Goal: Information Seeking & Learning: Learn about a topic

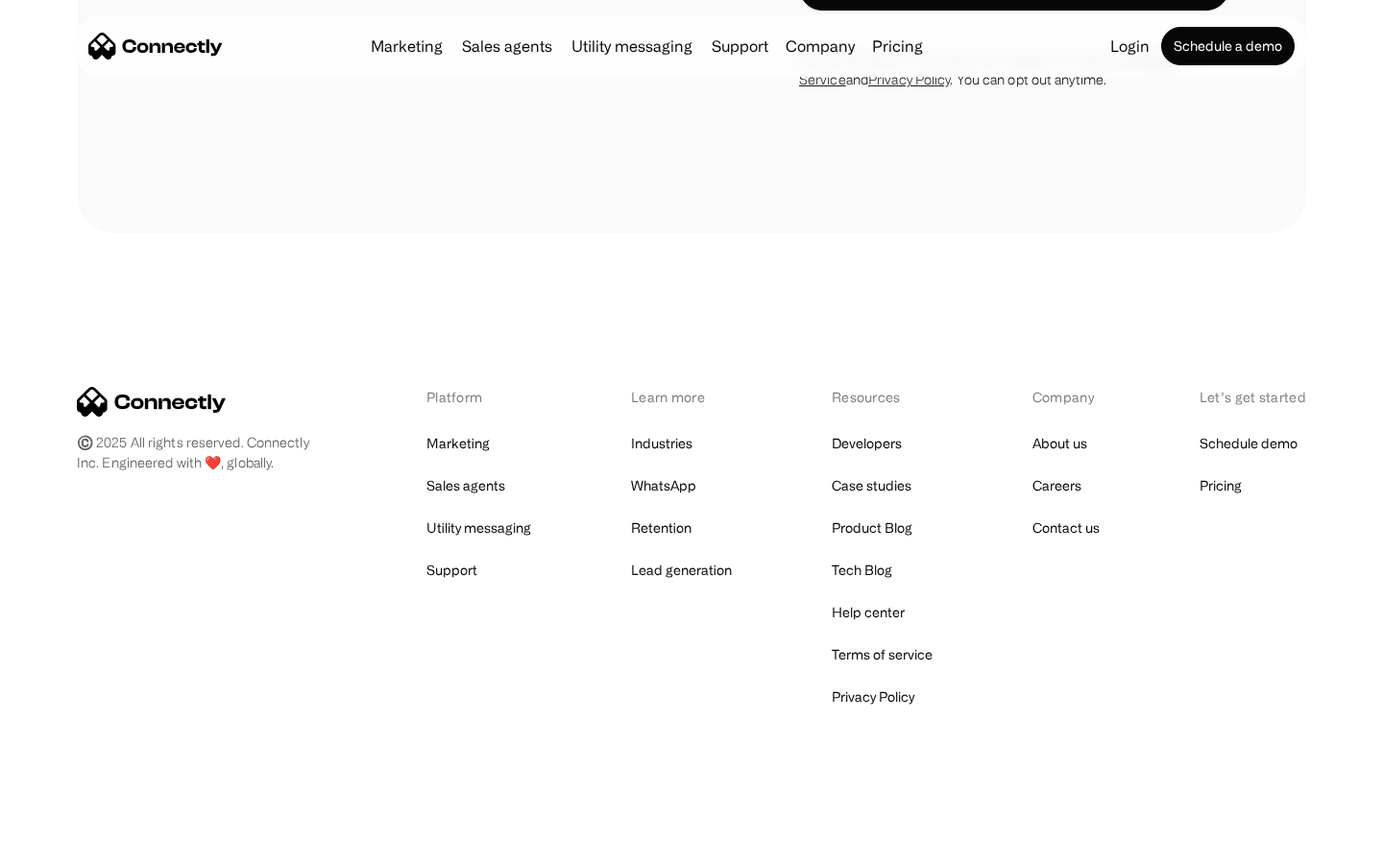
scroll to position [3248, 0]
